Goal: Information Seeking & Learning: Learn about a topic

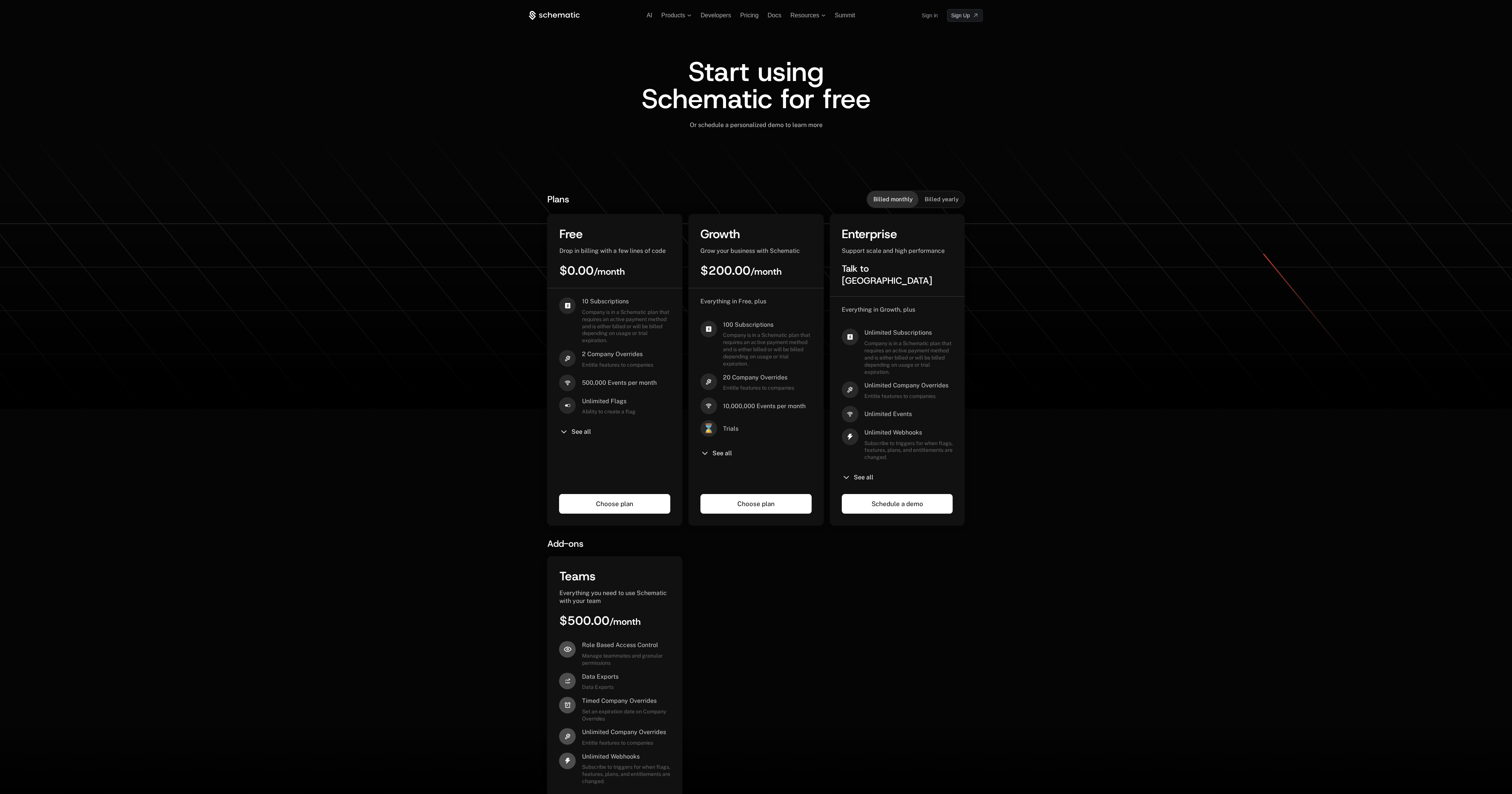
click at [560, 19] on icon at bounding box center [554, 16] width 51 height 9
